Goal: Go to known website: Access a specific website the user already knows

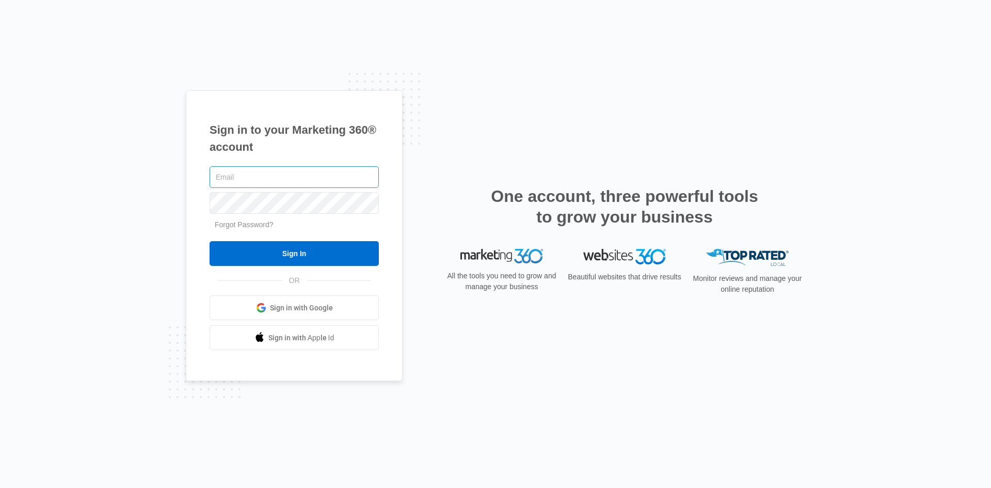
click at [225, 183] on input "text" at bounding box center [294, 177] width 169 height 22
type input "[EMAIL_ADDRESS][DOMAIN_NAME]"
click at [210, 241] on input "Sign In" at bounding box center [294, 253] width 169 height 25
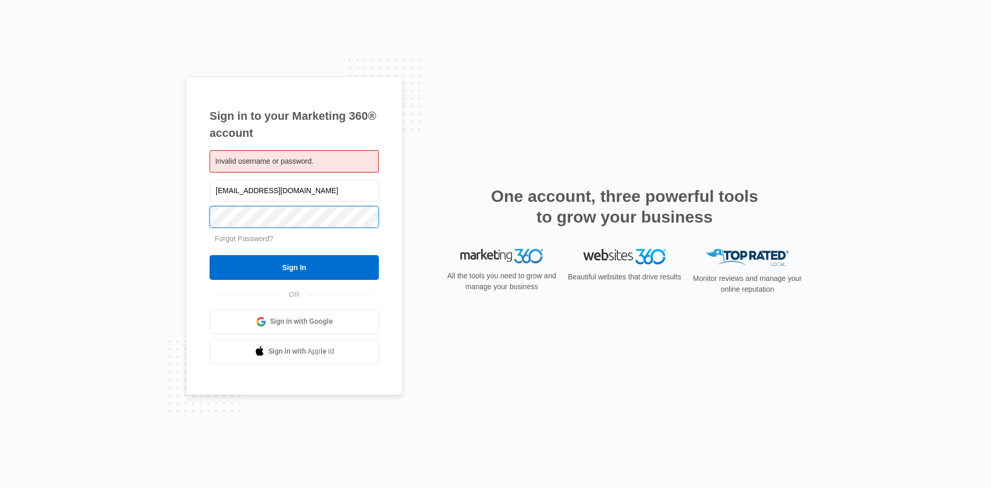
click at [210, 255] on input "Sign In" at bounding box center [294, 267] width 169 height 25
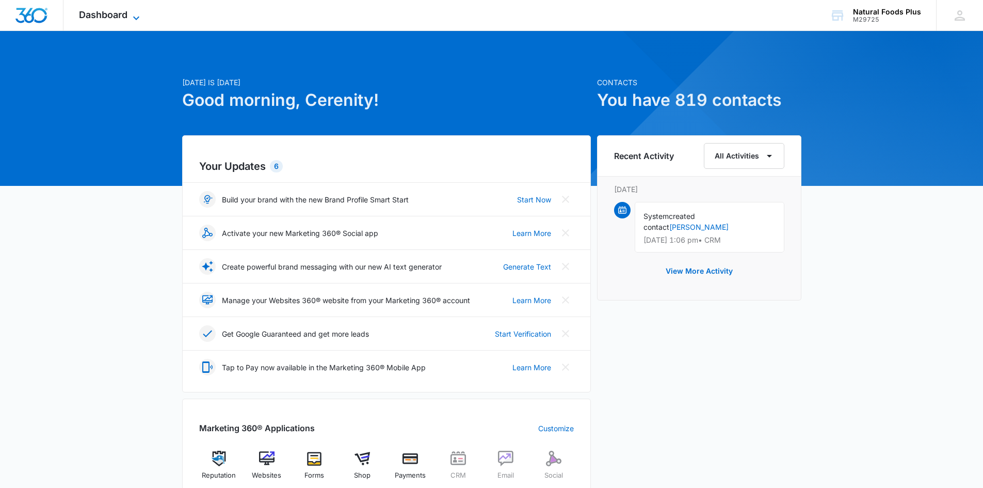
click at [135, 16] on icon at bounding box center [136, 18] width 12 height 12
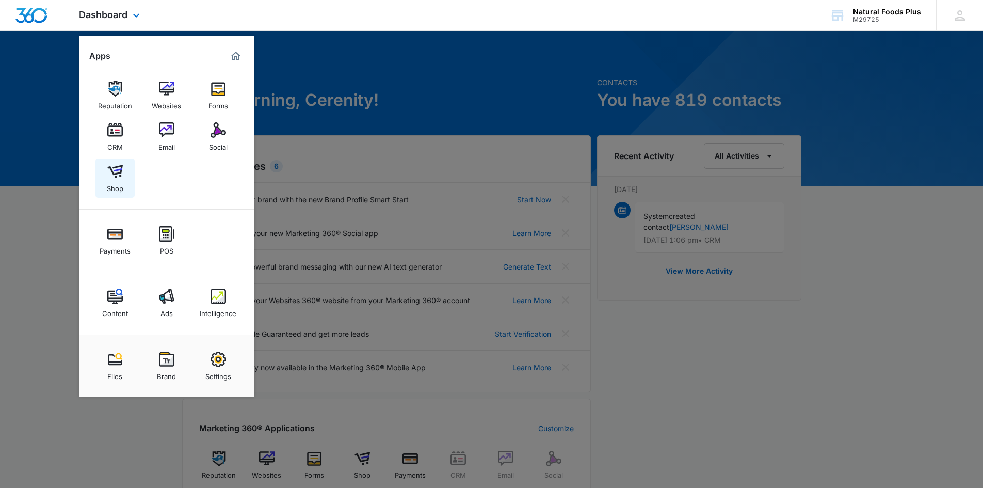
click at [119, 171] on img at bounding box center [114, 171] width 15 height 15
